Goal: Task Accomplishment & Management: Use online tool/utility

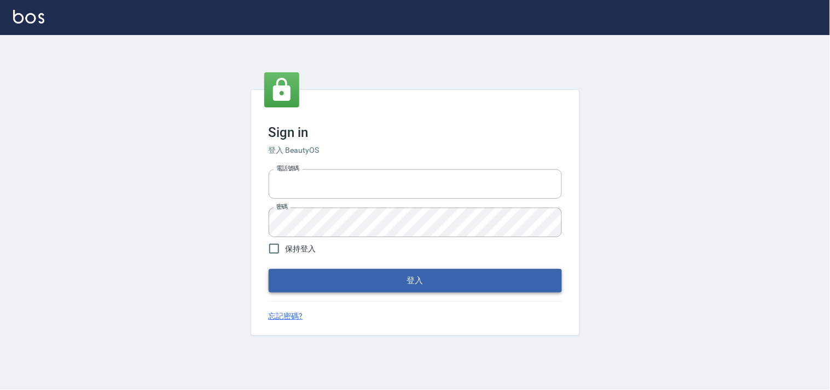
type input "28362778"
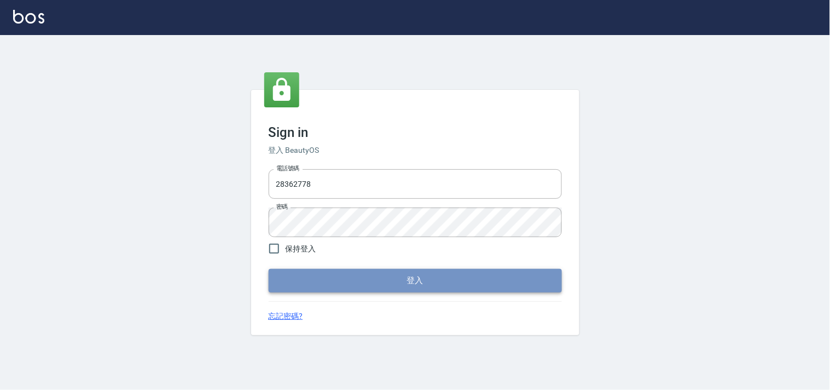
click at [286, 282] on button "登入" at bounding box center [415, 280] width 293 height 23
